Goal: Navigation & Orientation: Find specific page/section

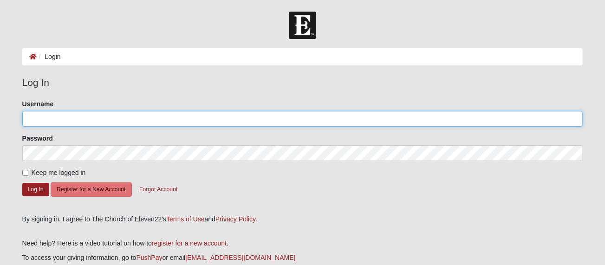
click at [33, 116] on input "Username" at bounding box center [302, 119] width 561 height 16
type input "[EMAIL_ADDRESS][DOMAIN_NAME]"
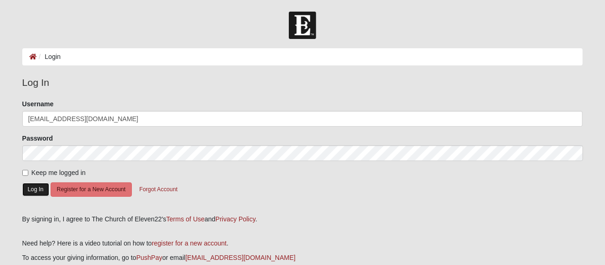
click at [27, 188] on button "Log In" at bounding box center [35, 189] width 27 height 13
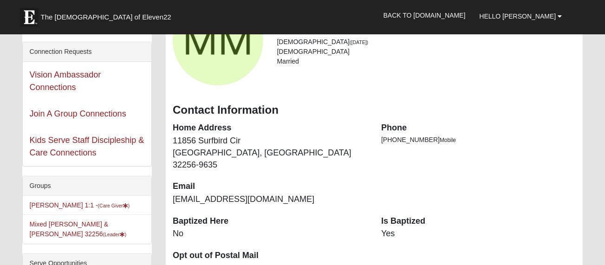
scroll to position [98, 0]
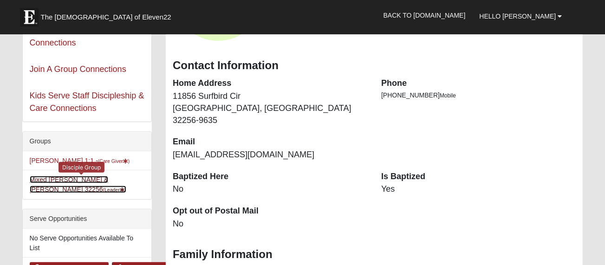
click at [75, 180] on link "Mixed Craig & Marsha Myers 32256 (Leader )" at bounding box center [78, 184] width 97 height 17
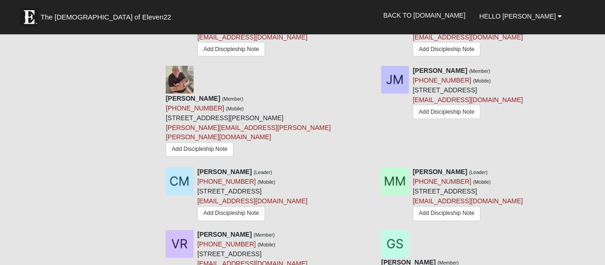
scroll to position [650, 0]
